Goal: Task Accomplishment & Management: Use online tool/utility

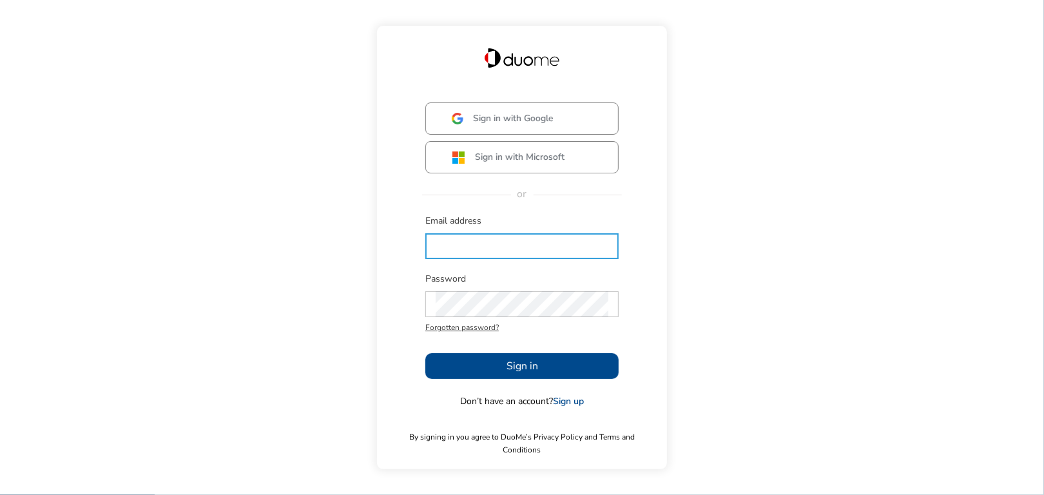
click at [436, 252] on input "text" at bounding box center [522, 246] width 173 height 26
type input "[EMAIL_ADDRESS][PERSON_NAME][DOMAIN_NAME]"
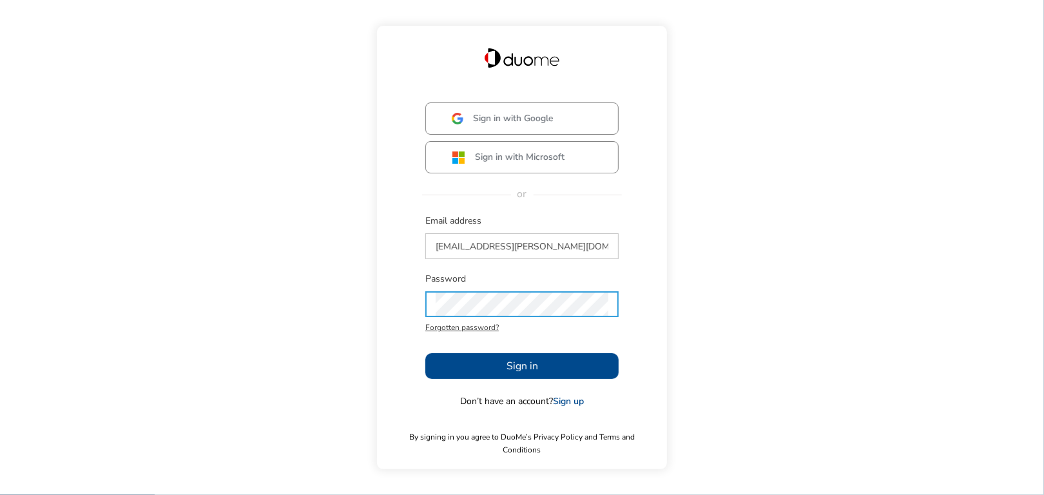
click at [478, 372] on button "Sign in" at bounding box center [521, 366] width 193 height 26
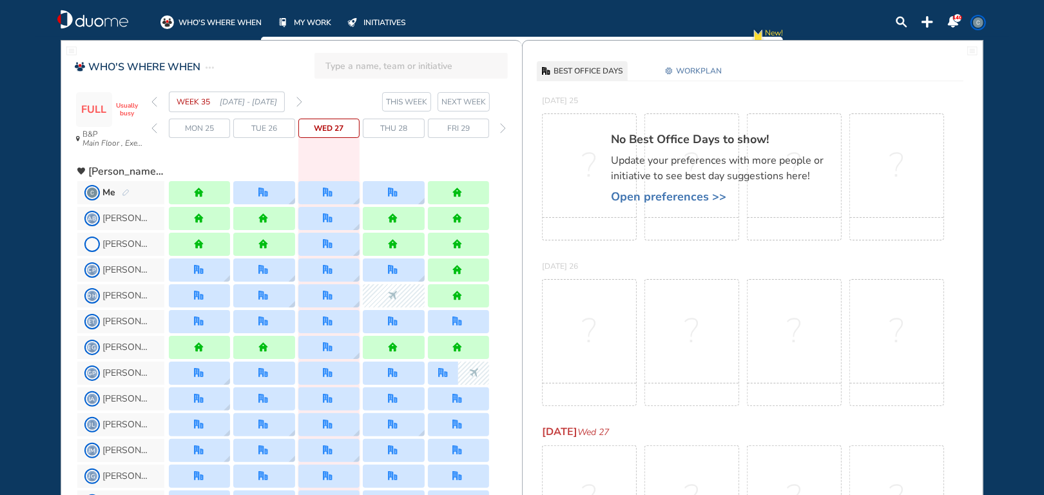
click at [696, 70] on span "WORKPLAN" at bounding box center [699, 70] width 46 height 13
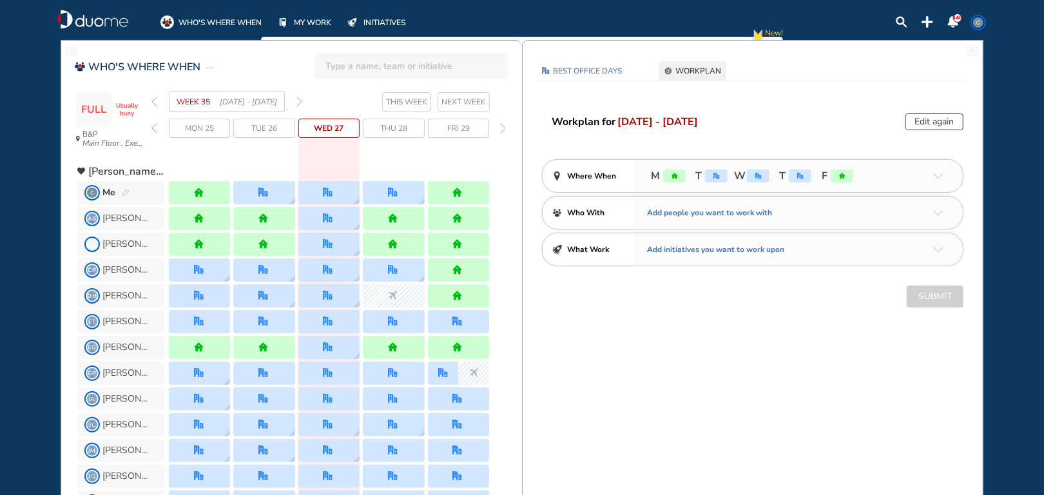
click at [939, 120] on button "Edit again" at bounding box center [934, 121] width 58 height 17
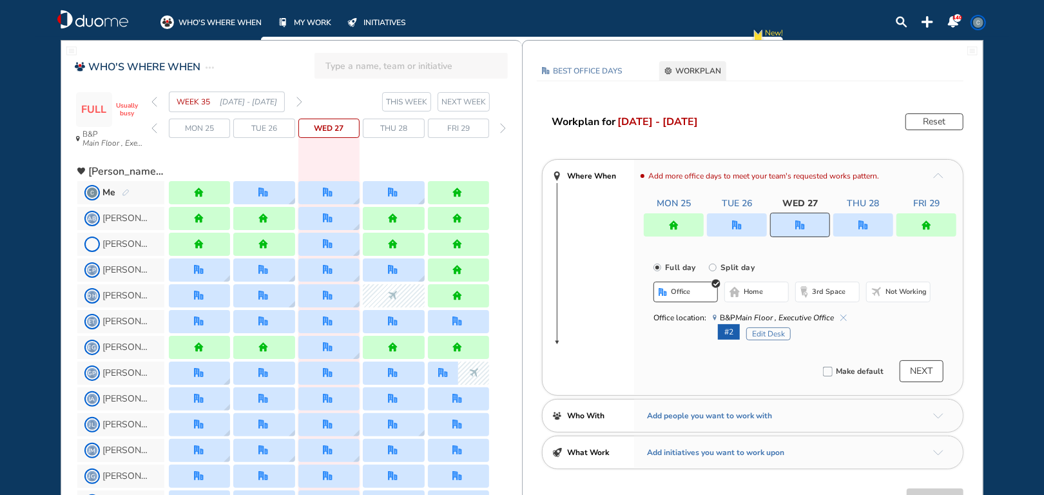
click at [802, 225] on img "office" at bounding box center [800, 225] width 10 height 10
click at [954, 19] on span "140" at bounding box center [958, 17] width 10 height 7
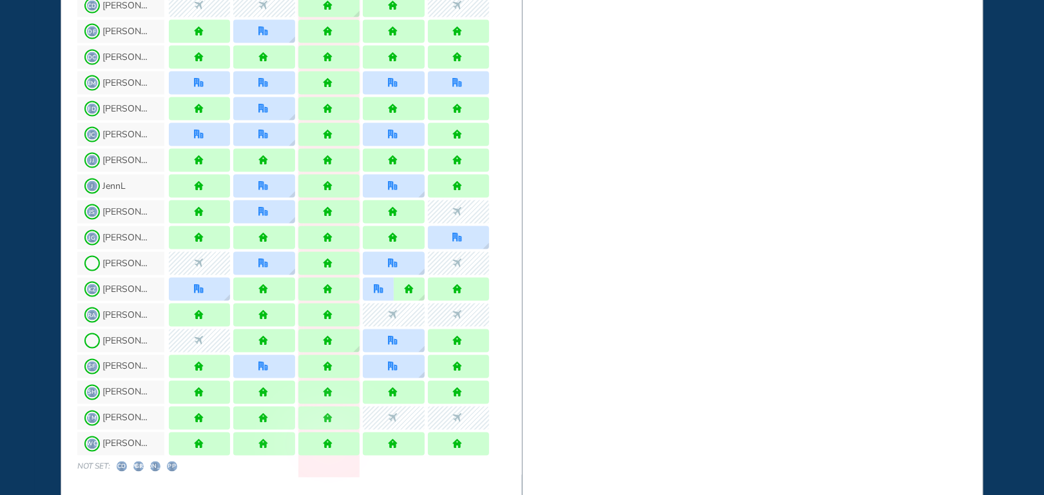
scroll to position [908, 0]
